Goal: Information Seeking & Learning: Learn about a topic

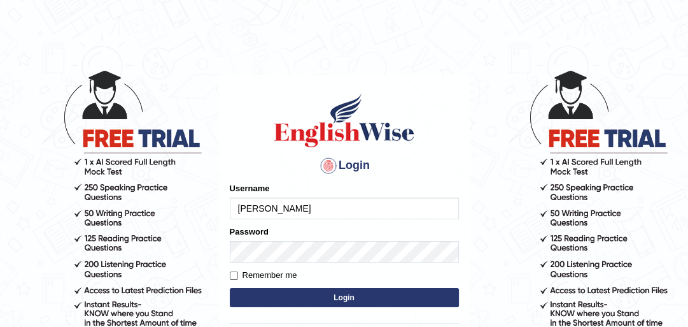
type input "siddartha"
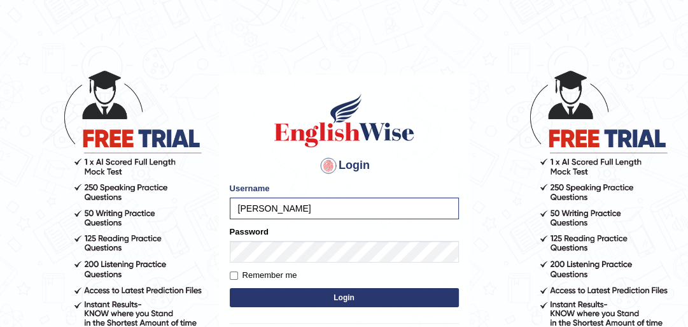
click at [255, 292] on button "Login" at bounding box center [344, 297] width 229 height 19
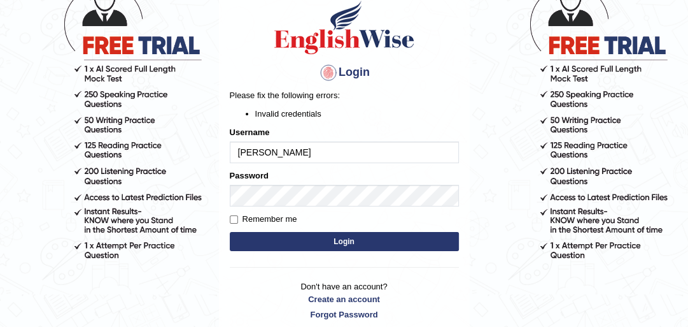
scroll to position [102, 0]
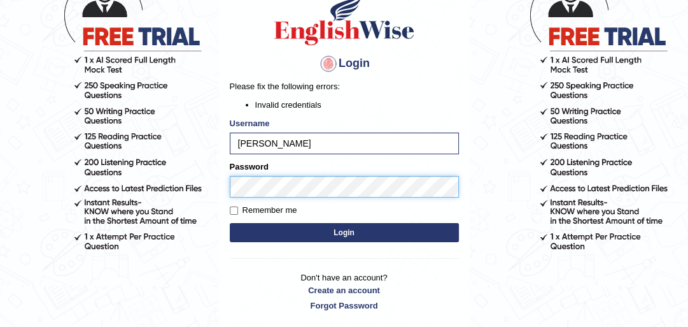
click at [200, 173] on body "Login Please fix the following errors: Invalid credentials Username siddartha P…" at bounding box center [344, 96] width 688 height 327
click at [230, 223] on button "Login" at bounding box center [344, 232] width 229 height 19
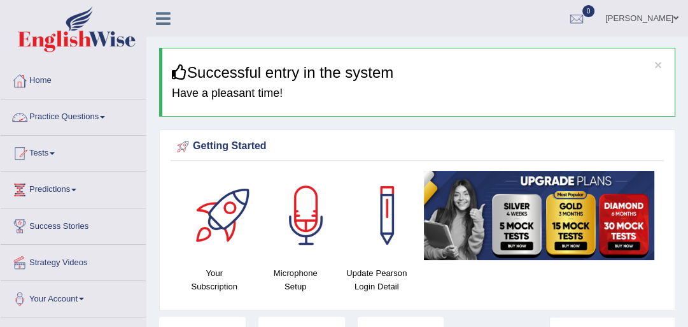
click at [74, 113] on link "Practice Questions" at bounding box center [73, 115] width 145 height 32
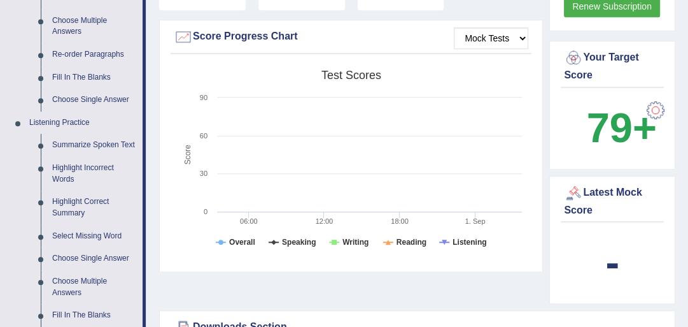
scroll to position [458, 0]
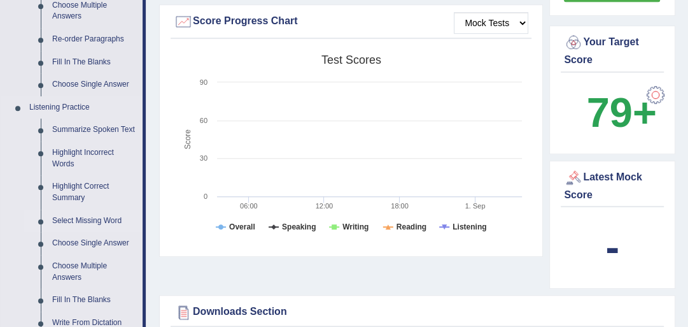
click at [77, 224] on link "Select Missing Word" at bounding box center [94, 220] width 96 height 23
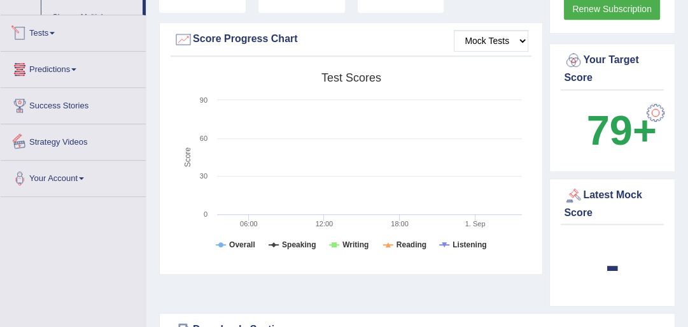
scroll to position [764, 0]
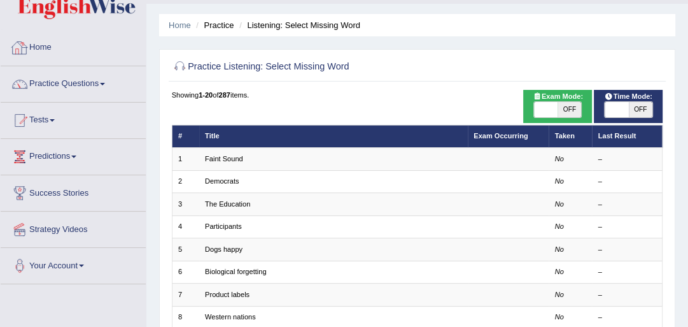
scroll to position [51, 0]
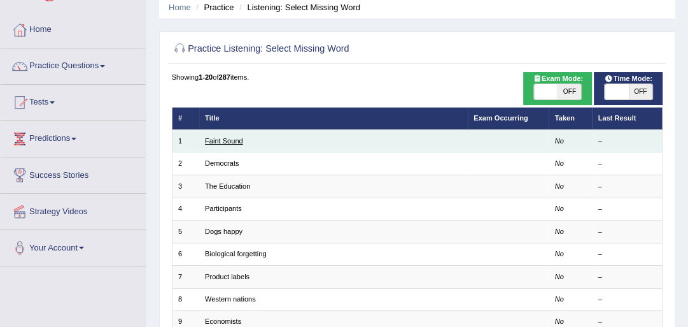
click at [231, 137] on link "Faint Sound" at bounding box center [224, 141] width 38 height 8
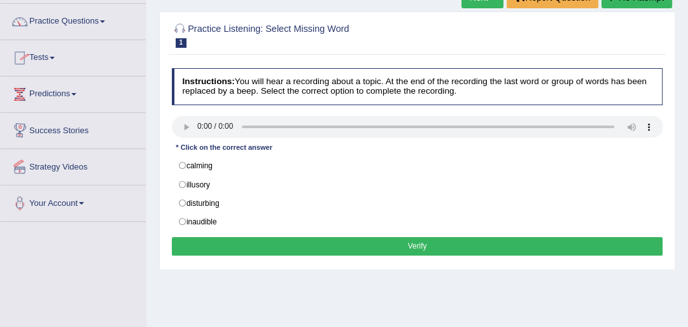
scroll to position [102, 0]
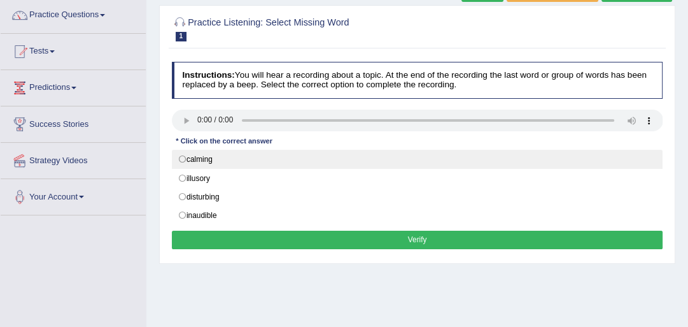
click at [204, 163] on label "calming" at bounding box center [418, 159] width 492 height 19
radio input "true"
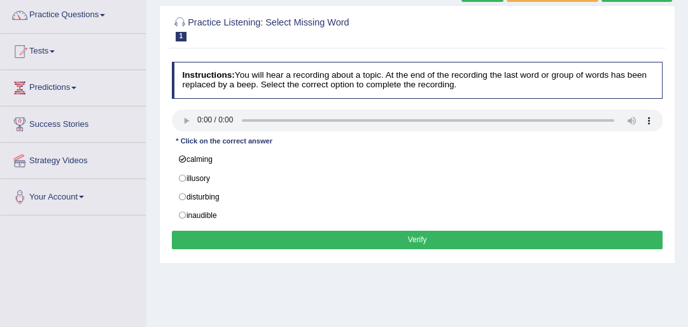
click at [227, 231] on button "Verify" at bounding box center [418, 240] width 492 height 18
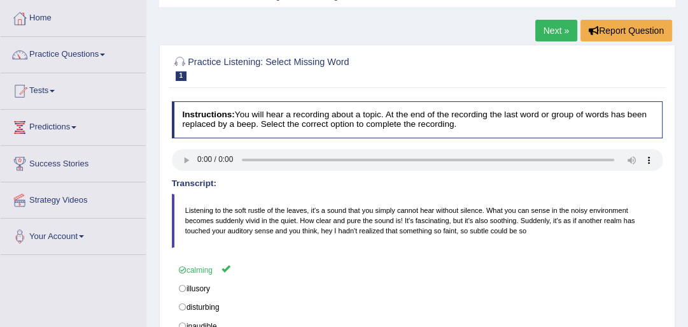
scroll to position [51, 0]
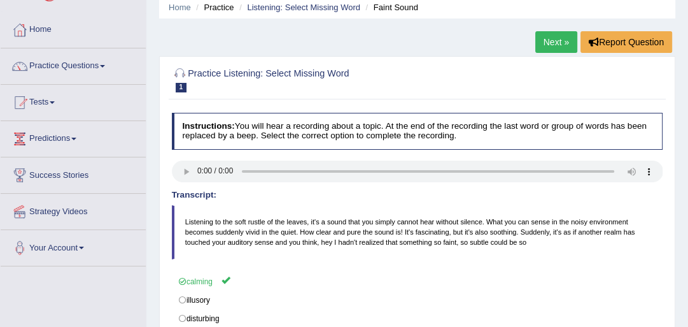
click at [569, 39] on link "Next »" at bounding box center [557, 42] width 42 height 22
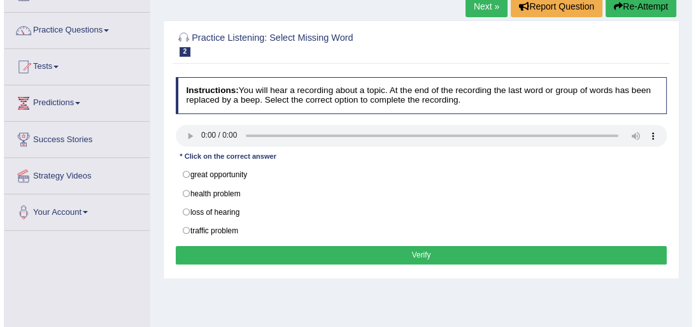
scroll to position [102, 0]
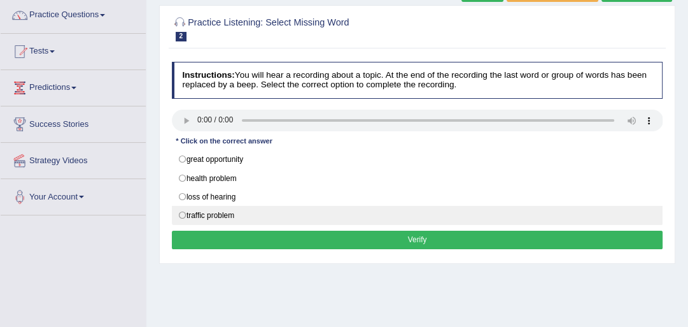
click at [252, 211] on label "traffic problem" at bounding box center [418, 215] width 492 height 19
radio input "true"
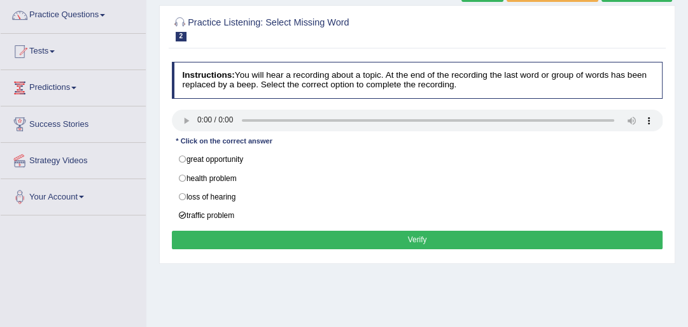
click at [260, 239] on button "Verify" at bounding box center [418, 240] width 492 height 18
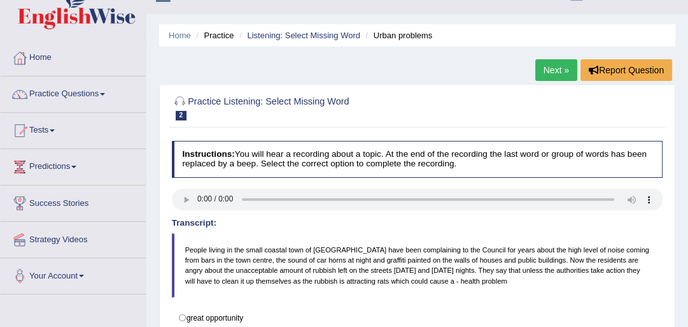
scroll to position [0, 0]
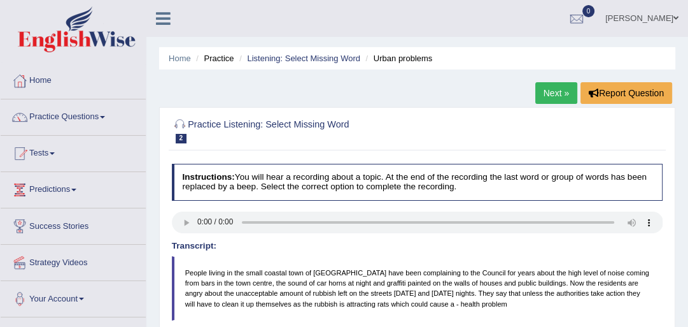
click at [560, 89] on link "Next »" at bounding box center [557, 93] width 42 height 22
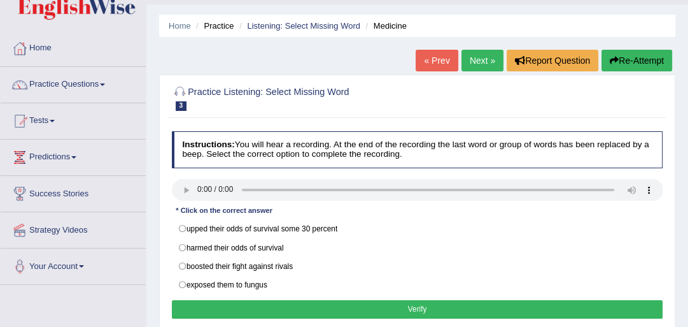
scroll to position [51, 0]
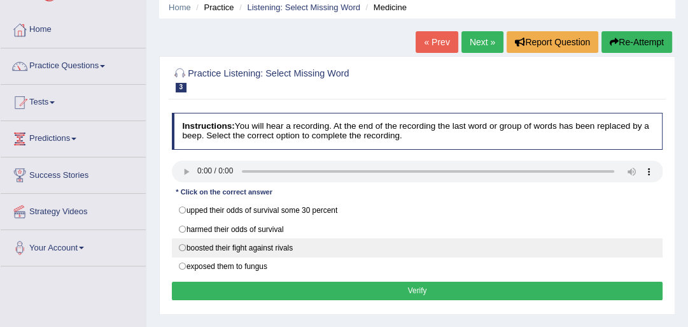
click at [266, 238] on label "boosted their fight against rivals" at bounding box center [418, 247] width 492 height 19
radio input "true"
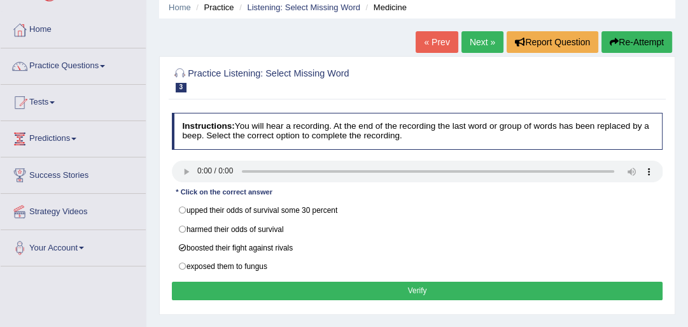
click at [313, 288] on button "Verify" at bounding box center [418, 290] width 492 height 18
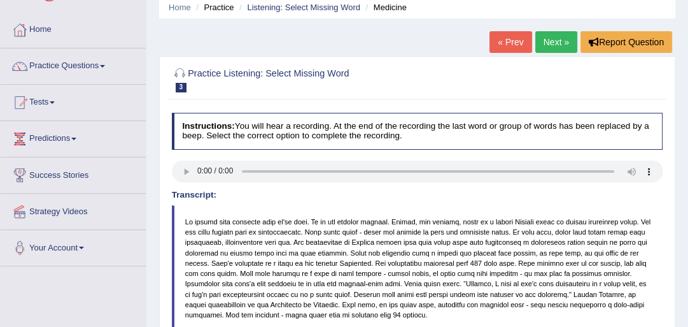
click at [547, 43] on link "Next »" at bounding box center [557, 42] width 42 height 22
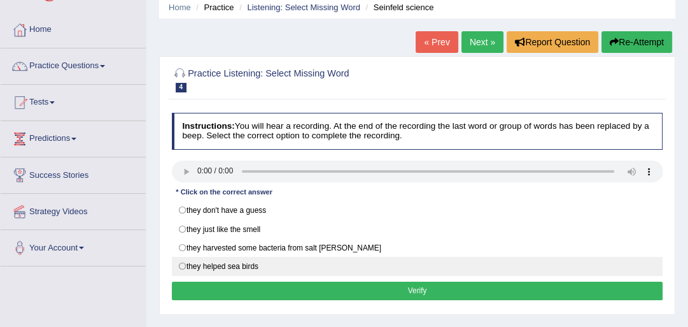
click at [227, 271] on label "they helped sea birds" at bounding box center [418, 266] width 492 height 19
radio input "true"
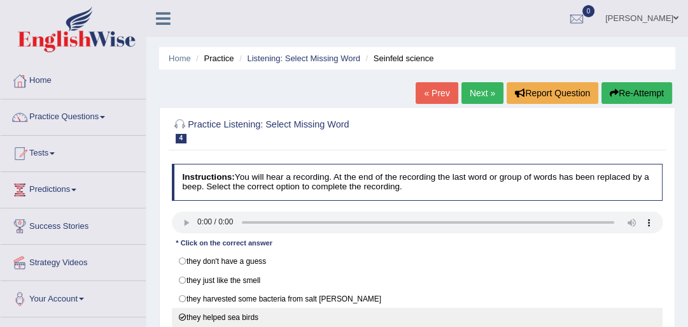
scroll to position [153, 0]
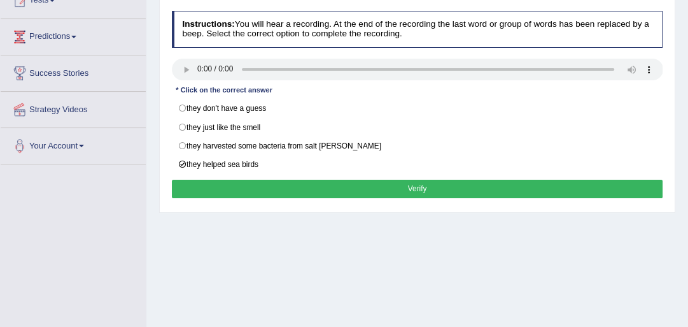
click at [405, 181] on button "Verify" at bounding box center [418, 189] width 492 height 18
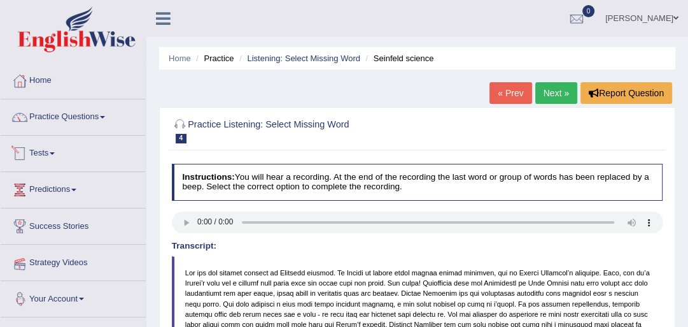
scroll to position [0, 0]
click at [562, 93] on link "Next »" at bounding box center [557, 93] width 42 height 22
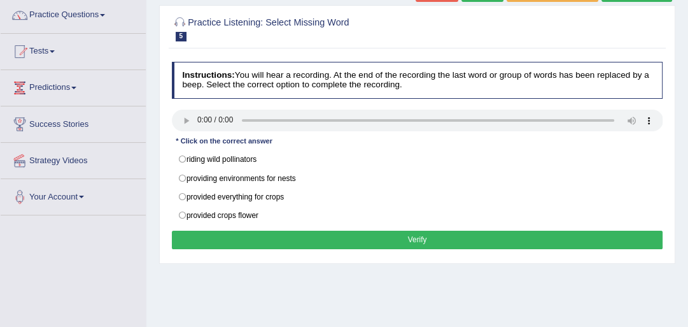
scroll to position [102, 0]
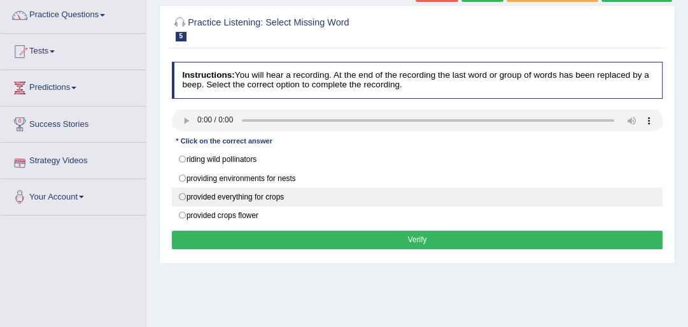
click at [176, 193] on label "provided everything for crops" at bounding box center [418, 196] width 492 height 19
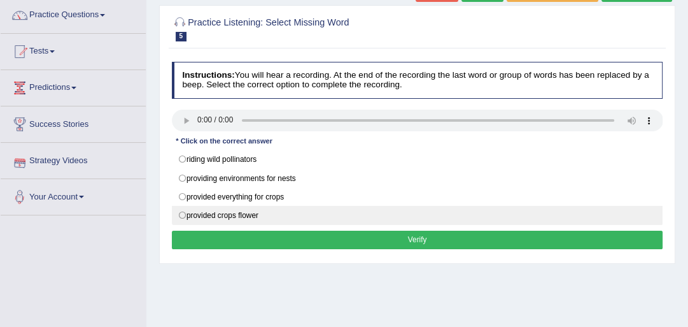
radio input "true"
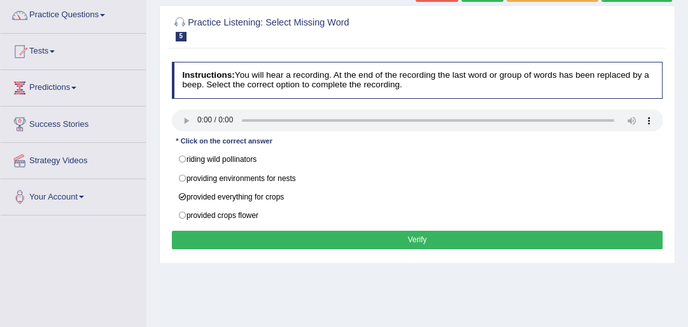
drag, startPoint x: 278, startPoint y: 229, endPoint x: 278, endPoint y: 237, distance: 8.3
click at [278, 237] on button "Verify" at bounding box center [418, 240] width 492 height 18
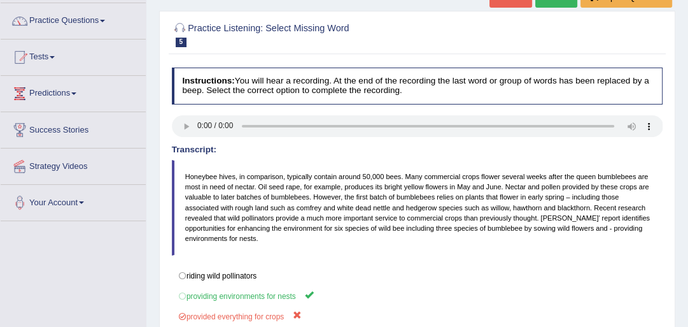
scroll to position [36, 0]
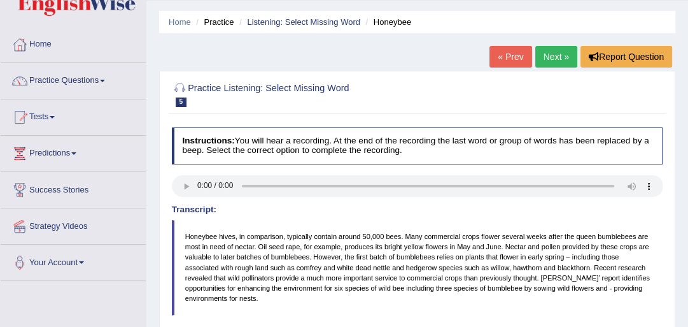
click at [562, 61] on link "Next »" at bounding box center [557, 57] width 42 height 22
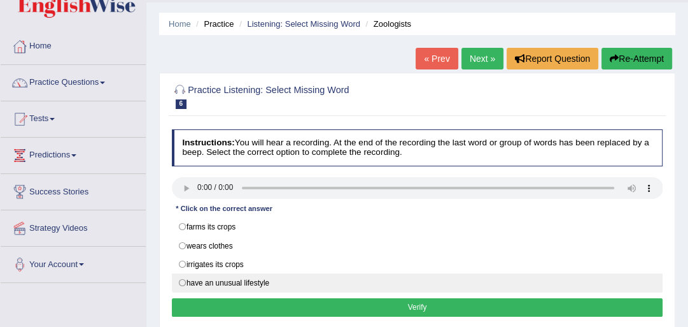
scroll to position [51, 0]
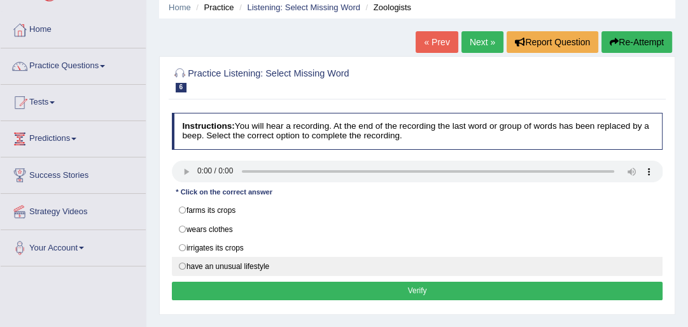
click at [227, 267] on label "have an unusual lifestyle" at bounding box center [418, 266] width 492 height 19
radio input "true"
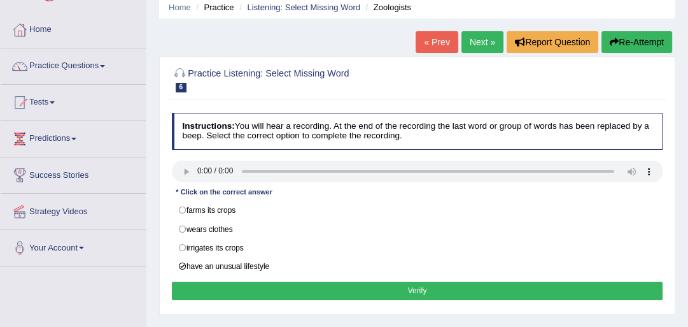
click at [309, 290] on button "Verify" at bounding box center [418, 290] width 492 height 18
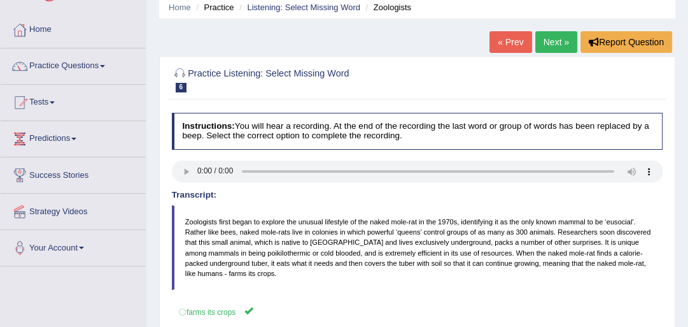
click at [558, 44] on link "Next »" at bounding box center [557, 42] width 42 height 22
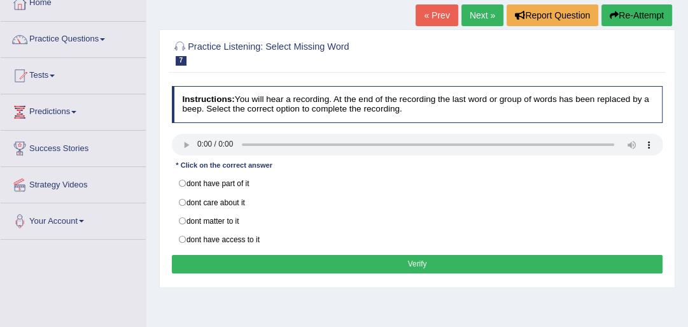
scroll to position [102, 0]
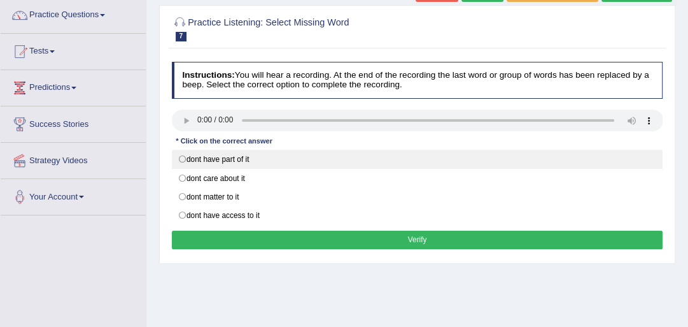
click at [283, 155] on label "dont have part of it" at bounding box center [418, 159] width 492 height 19
radio input "true"
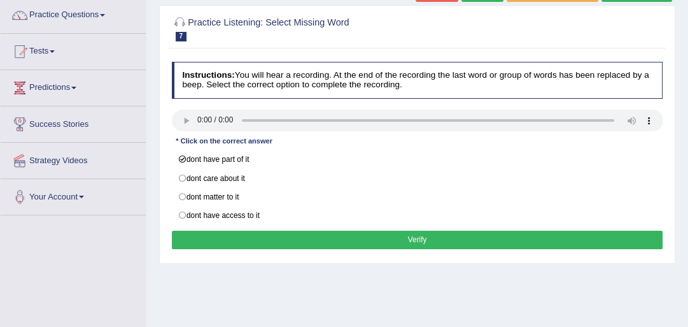
click at [320, 237] on button "Verify" at bounding box center [418, 240] width 492 height 18
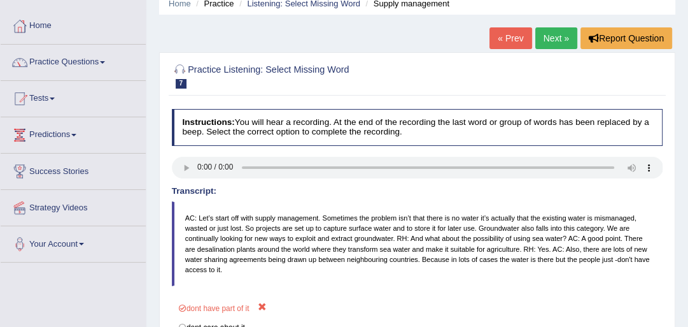
scroll to position [0, 0]
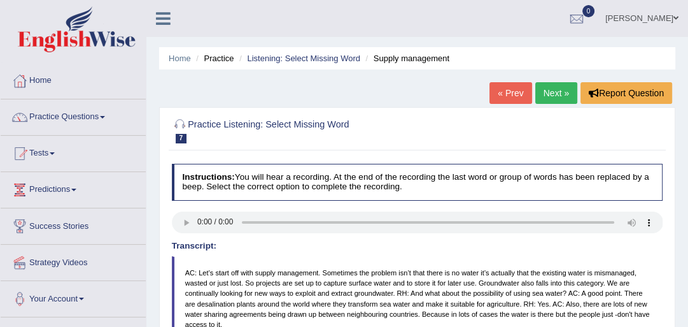
click at [558, 90] on link "Next »" at bounding box center [557, 93] width 42 height 22
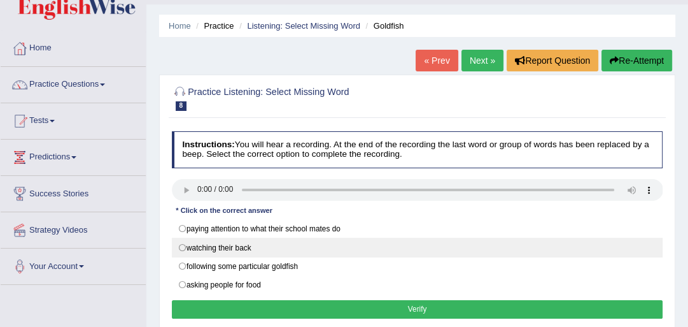
scroll to position [51, 0]
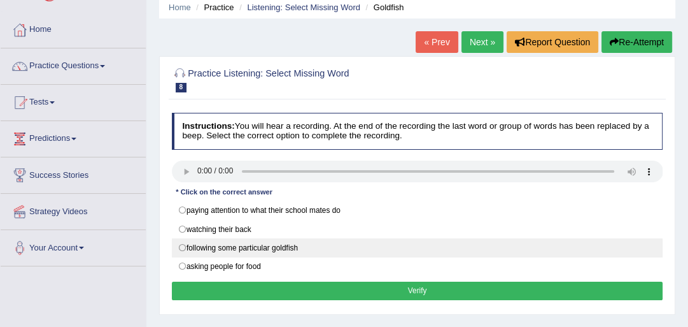
click at [282, 243] on label "following some particular goldfish" at bounding box center [418, 247] width 492 height 19
radio input "true"
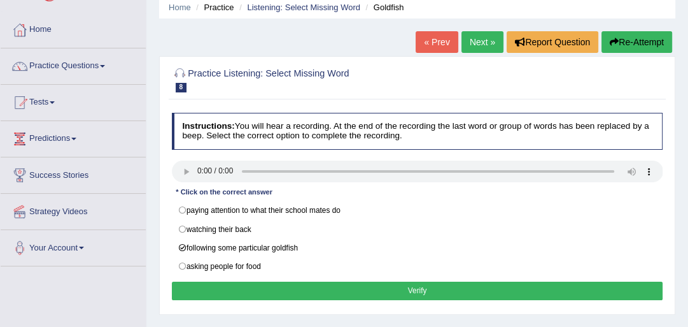
click at [290, 286] on button "Verify" at bounding box center [418, 290] width 492 height 18
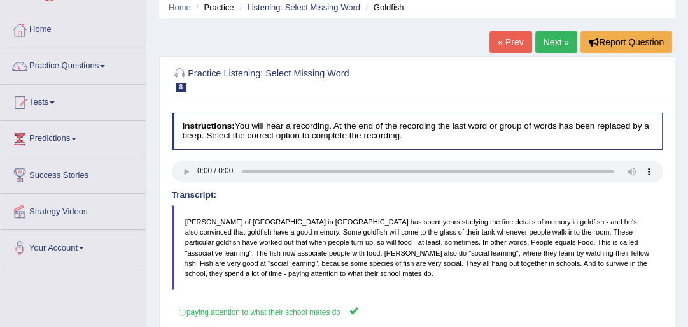
click at [557, 43] on link "Next »" at bounding box center [557, 42] width 42 height 22
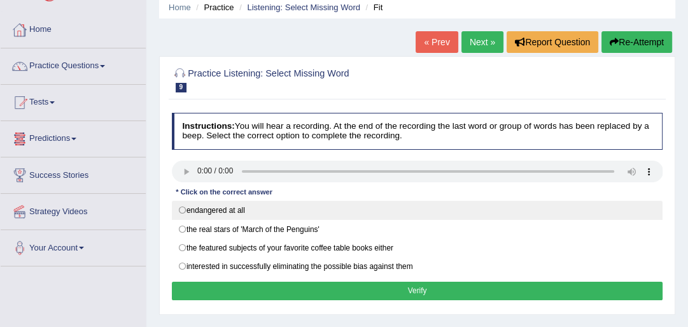
click at [192, 211] on label "endangered at all" at bounding box center [418, 210] width 492 height 19
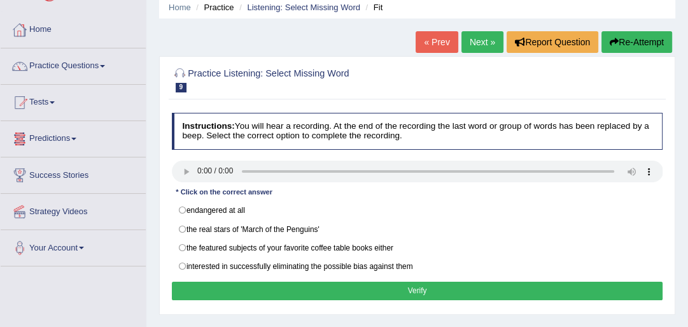
radio input "true"
click at [216, 290] on button "Verify" at bounding box center [418, 290] width 492 height 18
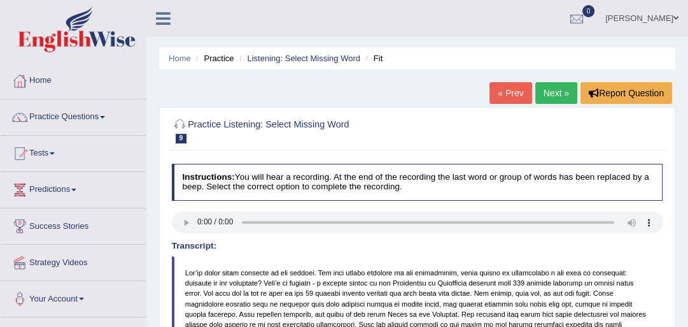
drag, startPoint x: 527, startPoint y: 79, endPoint x: 512, endPoint y: 69, distance: 18.0
click at [524, 78] on div "Home Practice Listening: Select Missing Word Fit « Prev Next » Report Question …" at bounding box center [417, 318] width 542 height 637
click at [548, 88] on link "Next »" at bounding box center [557, 93] width 42 height 22
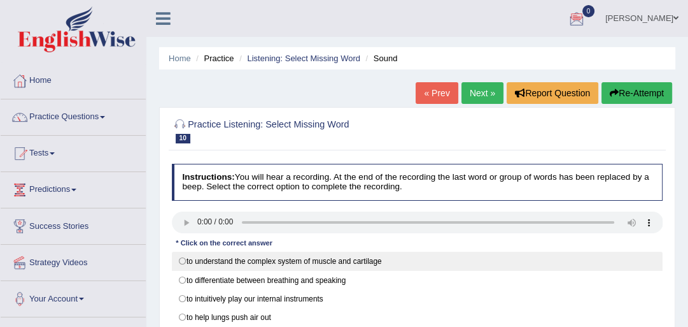
scroll to position [51, 0]
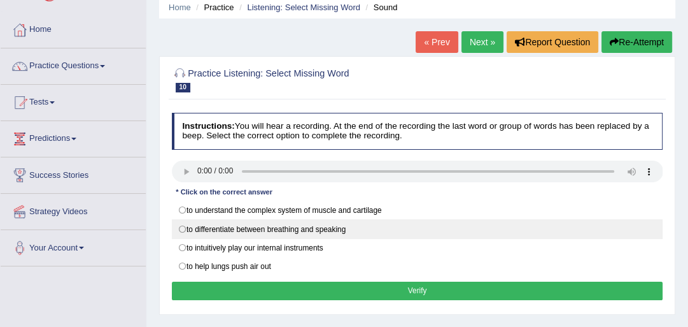
click at [331, 228] on label "to differentiate between breathing and speaking" at bounding box center [418, 228] width 492 height 19
radio input "true"
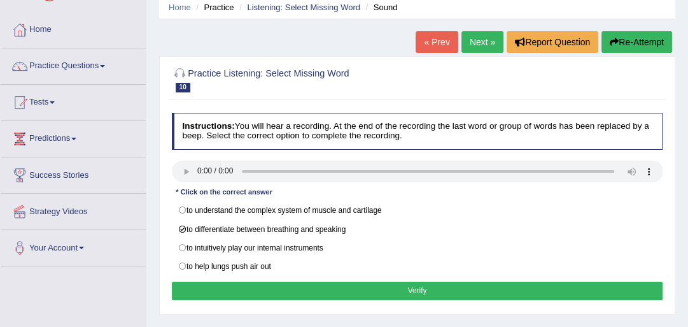
click at [301, 287] on button "Verify" at bounding box center [418, 290] width 492 height 18
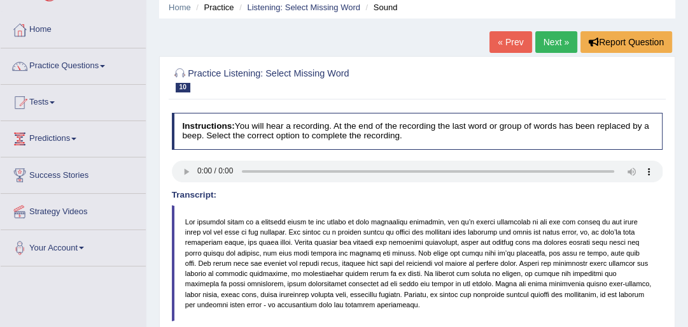
click at [544, 45] on link "Next »" at bounding box center [557, 42] width 42 height 22
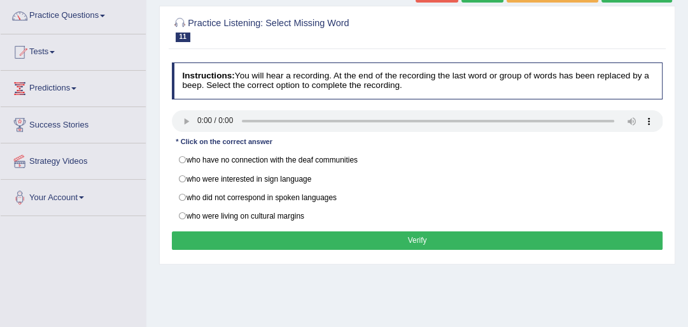
scroll to position [102, 0]
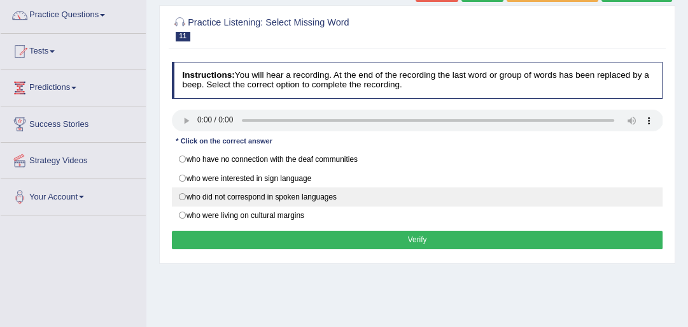
click at [301, 194] on label "who did not correspond in spoken languages" at bounding box center [418, 196] width 492 height 19
radio input "true"
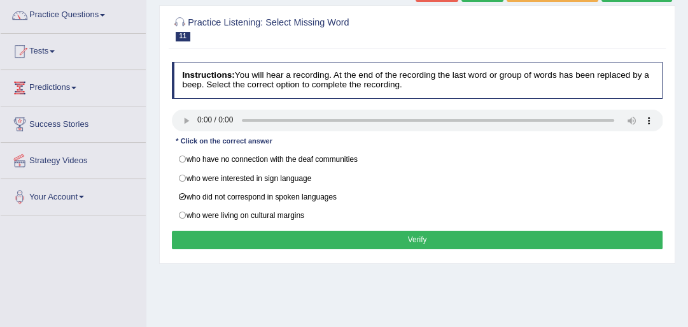
click at [322, 234] on button "Verify" at bounding box center [418, 240] width 492 height 18
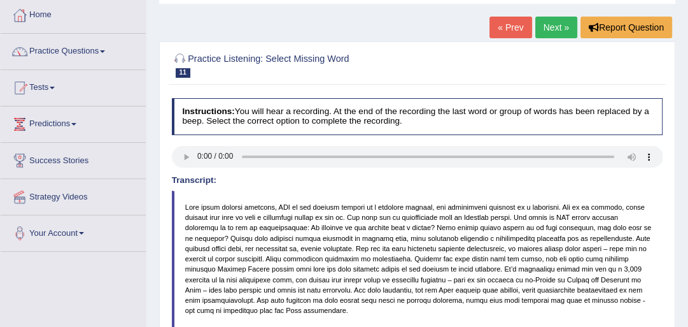
scroll to position [51, 0]
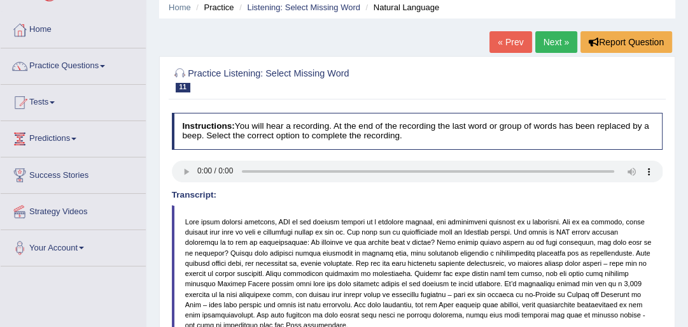
click at [545, 43] on link "Next »" at bounding box center [557, 42] width 42 height 22
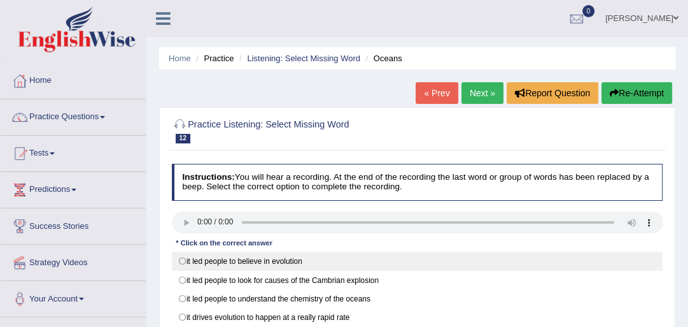
click at [359, 265] on label "it led people to believe in evolution" at bounding box center [418, 261] width 492 height 19
radio input "true"
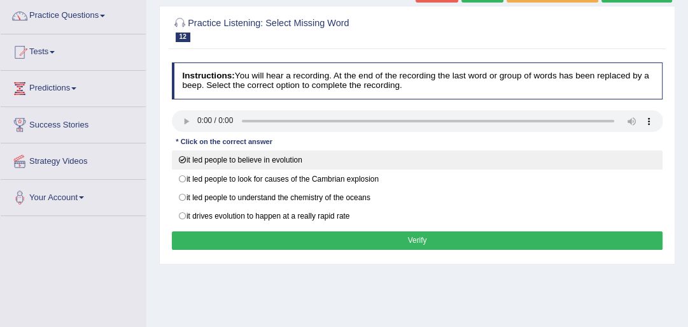
scroll to position [102, 0]
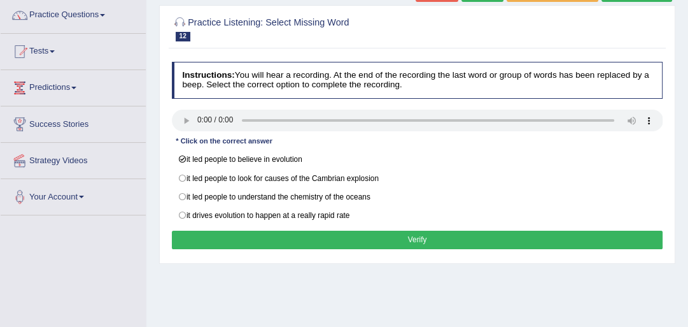
click at [369, 234] on button "Verify" at bounding box center [418, 240] width 492 height 18
